Goal: Information Seeking & Learning: Learn about a topic

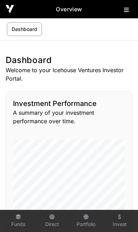
click at [125, 10] on icon at bounding box center [126, 10] width 5 height 6
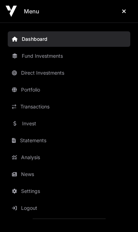
click at [37, 174] on link "News" at bounding box center [69, 174] width 123 height 15
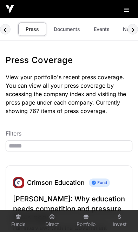
click at [69, 26] on link "Documents" at bounding box center [67, 29] width 36 height 13
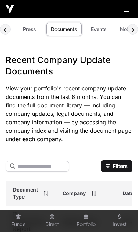
click at [101, 28] on link "Events" at bounding box center [99, 29] width 28 height 13
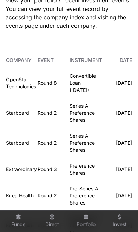
scroll to position [77, 0]
click at [21, 83] on link "OpenStar Technologies" at bounding box center [21, 82] width 30 height 13
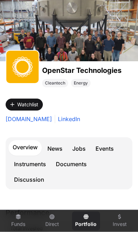
scroll to position [49, 0]
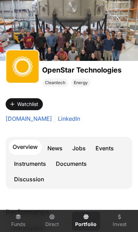
click at [107, 148] on link "Events" at bounding box center [105, 148] width 27 height 14
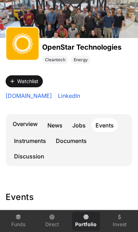
scroll to position [75, 0]
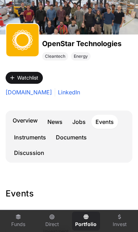
click at [28, 139] on link "Instruments" at bounding box center [30, 137] width 40 height 14
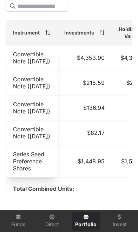
scroll to position [325, 0]
click at [112, 145] on td "$0.00" at bounding box center [134, 132] width 44 height 25
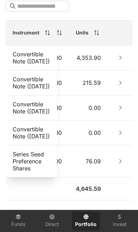
scroll to position [0, 172]
click at [124, 63] on button "Row Collapsed" at bounding box center [120, 57] width 11 height 11
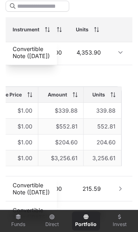
scroll to position [5, 172]
click at [119, 58] on button "Row Expanded" at bounding box center [120, 52] width 11 height 11
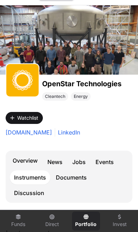
scroll to position [0, 0]
